Goal: Task Accomplishment & Management: Complete application form

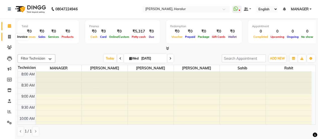
click at [9, 35] on icon at bounding box center [9, 37] width 3 height 4
select select "service"
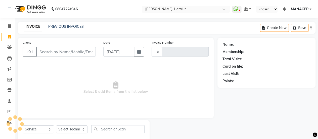
click at [50, 54] on input "Client" at bounding box center [66, 52] width 60 height 10
type input "0424"
select select "8259"
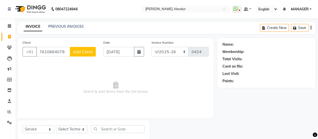
type input "7610664079"
click at [78, 52] on span "Add Client" at bounding box center [83, 51] width 20 height 5
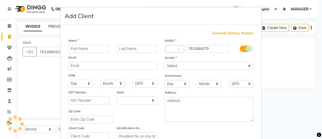
select select "21"
click at [77, 51] on input "text" at bounding box center [88, 49] width 41 height 8
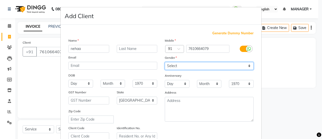
click at [176, 63] on select "Select [DEMOGRAPHIC_DATA] [DEMOGRAPHIC_DATA] Other Prefer Not To Say" at bounding box center [209, 66] width 89 height 8
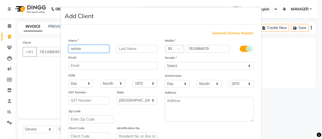
click at [85, 46] on input "nehaa" at bounding box center [88, 49] width 41 height 8
type input "neha"
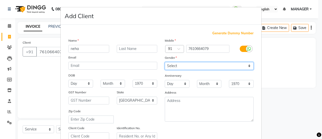
click at [176, 63] on select "Select [DEMOGRAPHIC_DATA] [DEMOGRAPHIC_DATA] Other Prefer Not To Say" at bounding box center [209, 66] width 89 height 8
select select "[DEMOGRAPHIC_DATA]"
click at [165, 62] on select "Select [DEMOGRAPHIC_DATA] [DEMOGRAPHIC_DATA] Other Prefer Not To Say" at bounding box center [209, 66] width 89 height 8
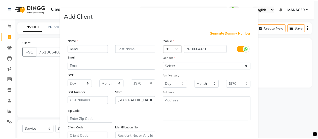
scroll to position [82, 0]
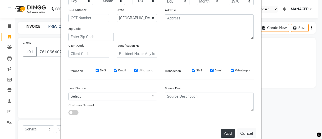
click at [223, 131] on button "Add" at bounding box center [228, 132] width 14 height 9
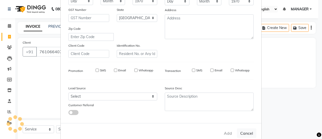
type input "76******79"
select select
select select "null"
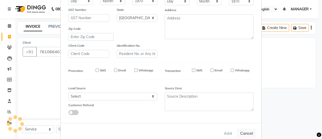
select select
checkbox input "false"
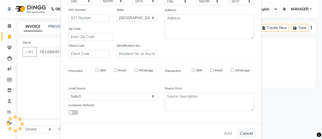
checkbox input "false"
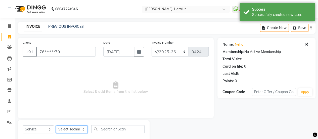
click at [79, 128] on select "Select Technician [PERSON_NAME] MANAGER [PERSON_NAME]" at bounding box center [71, 129] width 31 height 8
select select "79360"
click at [56, 125] on select "Select Technician [PERSON_NAME] MANAGER [PERSON_NAME]" at bounding box center [71, 129] width 31 height 8
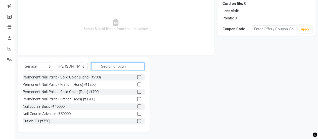
click at [107, 65] on input "text" at bounding box center [117, 66] width 53 height 8
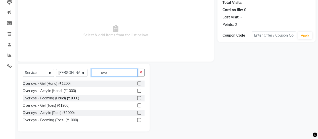
scroll to position [56, 0]
type input "ove"
click at [60, 116] on div "Overlays - Gel (Hand) (₹1200) Overlays - Acrylic (Hand) (₹1000) Overlays - Foam…" at bounding box center [84, 103] width 122 height 44
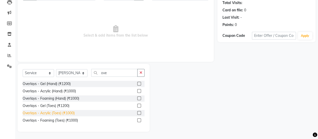
click at [56, 113] on div "Overlays - Acrylic (Toes) (₹1000)" at bounding box center [49, 112] width 52 height 5
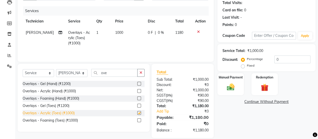
checkbox input "false"
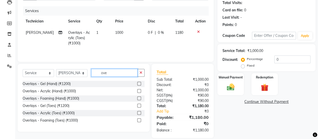
click at [123, 76] on input "ove" at bounding box center [114, 73] width 46 height 8
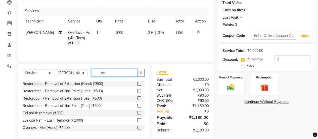
type input "o"
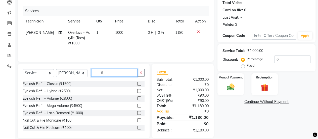
type input "f"
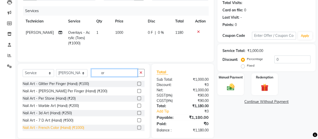
type input "ar"
click at [66, 128] on div "Nail Art - French Color (Hand) (₹1000)" at bounding box center [54, 127] width 62 height 5
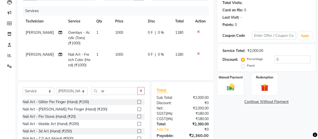
checkbox input "false"
click at [118, 55] on span "1000" at bounding box center [119, 54] width 8 height 5
select select "79360"
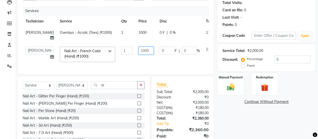
click at [141, 47] on input "1000" at bounding box center [146, 51] width 15 height 8
type input "1500"
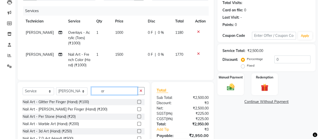
click at [120, 85] on div "Select Service Product Membership Package Voucher Prepaid Gift Card Select Tech…" at bounding box center [84, 119] width 132 height 74
click at [118, 95] on input "ar" at bounding box center [114, 91] width 46 height 8
type input "a"
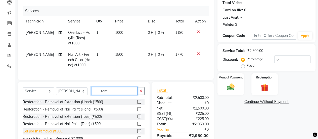
type input "rem"
click at [27, 133] on div "Gel polish removal (₹300)" at bounding box center [43, 130] width 41 height 5
checkbox input "false"
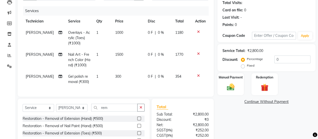
click at [71, 106] on div "Select Service Product Membership Package Voucher Prepaid Gift Card Select Tech…" at bounding box center [84, 135] width 132 height 74
click at [71, 110] on select "Select Technician [PERSON_NAME] MANAGER [PERSON_NAME]" at bounding box center [71, 108] width 31 height 8
select select "82345"
click at [56, 107] on select "Select Technician [PERSON_NAME] MANAGER [PERSON_NAME]" at bounding box center [71, 108] width 31 height 8
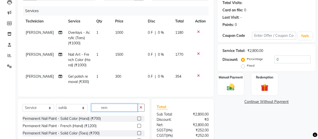
click at [109, 111] on input "rem" at bounding box center [114, 107] width 46 height 8
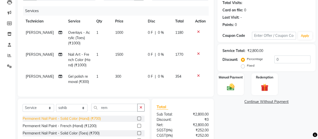
click at [96, 120] on div "Permanent Nail Paint - Solid Color (Hand) (₹700)" at bounding box center [62, 118] width 78 height 5
checkbox input "false"
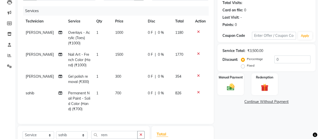
scroll to position [128, 0]
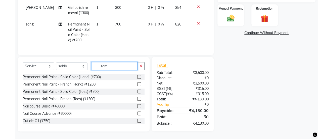
click at [119, 66] on input "rem" at bounding box center [114, 66] width 46 height 8
type input "r"
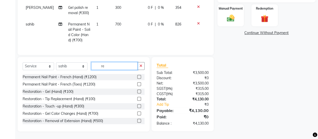
type input "rem"
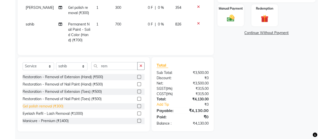
click at [49, 108] on div "Gel polish removal (₹300)" at bounding box center [43, 105] width 41 height 5
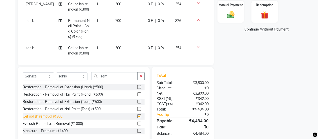
checkbox input "false"
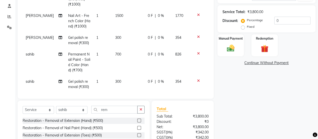
scroll to position [88, 0]
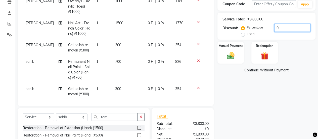
click at [282, 30] on input "0" at bounding box center [293, 28] width 36 height 8
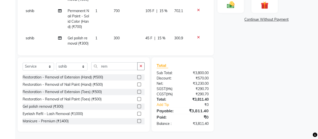
type input "15"
click at [282, 108] on div "Name: Neha Membership: No Active Membership Total Visits: Card on file: 0 Last …" at bounding box center [269, 16] width 102 height 232
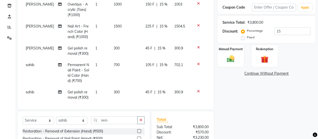
scroll to position [84, 0]
click at [225, 60] on img at bounding box center [231, 58] width 13 height 9
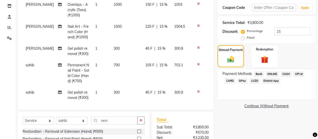
click at [231, 81] on span "CARD" at bounding box center [230, 81] width 11 height 6
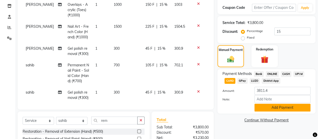
click at [277, 108] on button "Add Payment" at bounding box center [283, 107] width 56 height 8
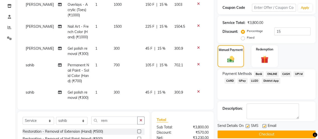
click at [273, 132] on button "Checkout" at bounding box center [267, 134] width 98 height 8
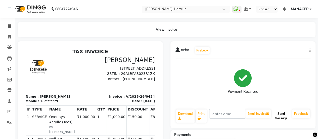
click at [277, 117] on button "Send Message" at bounding box center [281, 115] width 18 height 13
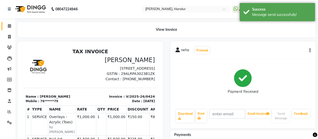
click at [10, 29] on link "Calendar" at bounding box center [8, 26] width 12 height 8
